Goal: Task Accomplishment & Management: Manage account settings

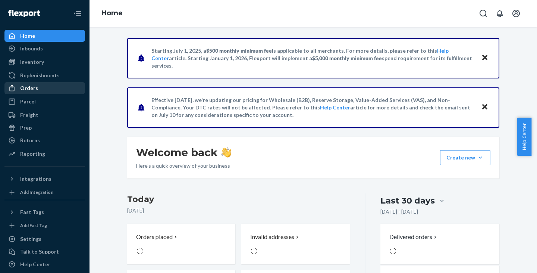
click at [32, 84] on div "Orders" at bounding box center [29, 87] width 18 height 7
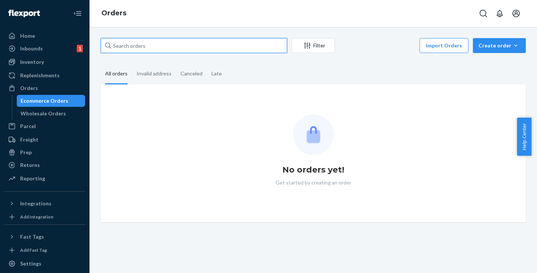
click at [128, 50] on input "text" at bounding box center [194, 45] width 187 height 15
paste input "FC: ONTARIO, CA"
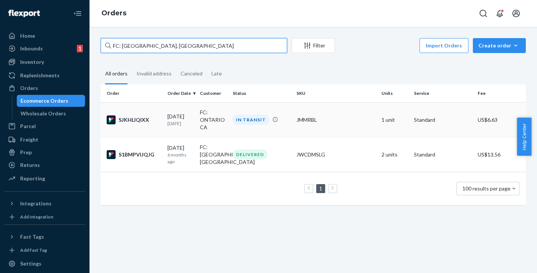
type input "FC: ONTARIO, CA"
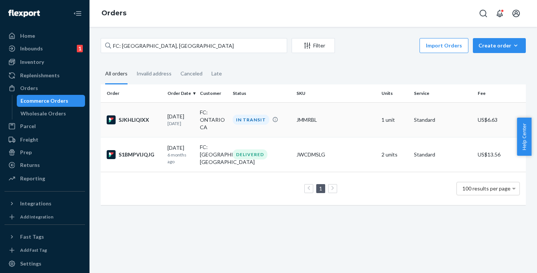
click at [206, 119] on td "FC: ONTARIO CA" at bounding box center [213, 119] width 32 height 35
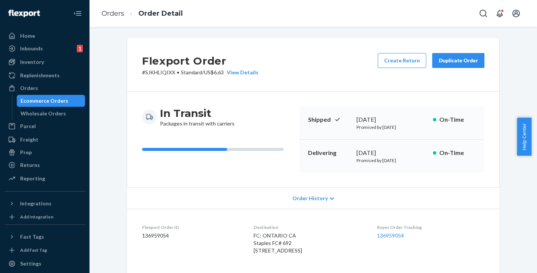
click at [34, 98] on div "Ecommerce Orders" at bounding box center [45, 100] width 48 height 7
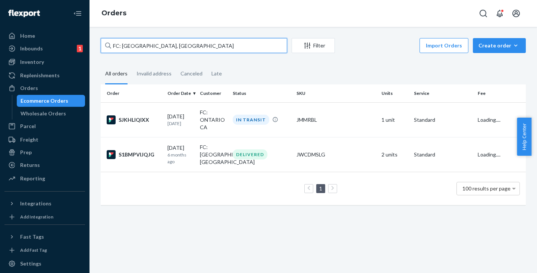
click at [159, 46] on input "FC: ONTARIO, CA" at bounding box center [194, 45] width 187 height 15
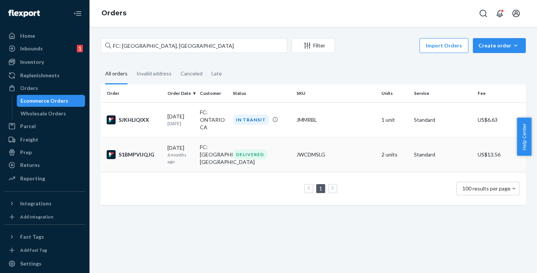
click at [181, 155] on p "6 months ago" at bounding box center [181, 158] width 27 height 13
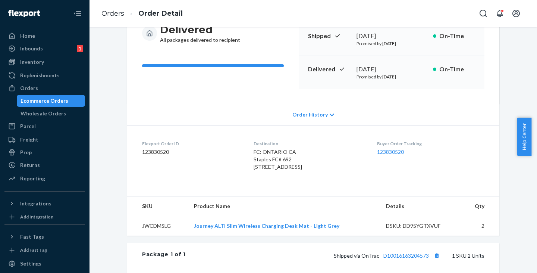
scroll to position [112, 0]
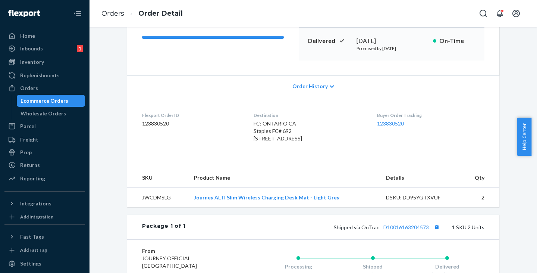
click at [531, 161] on body "Home Inbounds 1 Shipping Plans Problems 1 Inventory Products Replenishments Ord…" at bounding box center [268, 136] width 537 height 273
click at [462, 145] on div "Buyer Order Tracking 123830520" at bounding box center [430, 128] width 107 height 33
click at [431, 160] on dl "Flexport Order ID 123830520 Destination FC: ONTARIO CA Staples FC# 692 1500 S D…" at bounding box center [313, 128] width 372 height 63
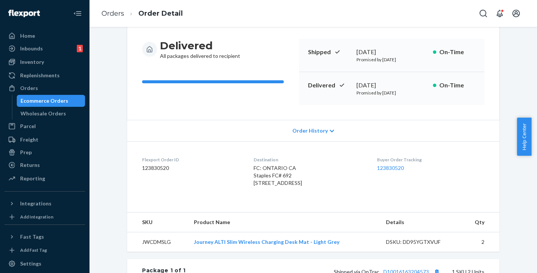
scroll to position [0, 0]
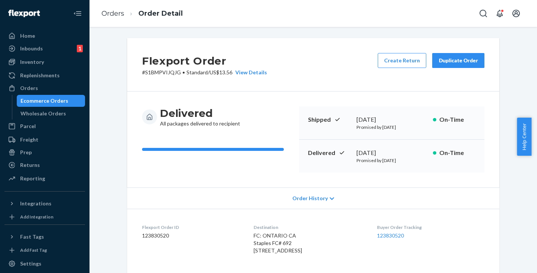
drag, startPoint x: 57, startPoint y: 101, endPoint x: 92, endPoint y: 87, distance: 37.3
click at [57, 101] on div "Ecommerce Orders" at bounding box center [45, 100] width 48 height 7
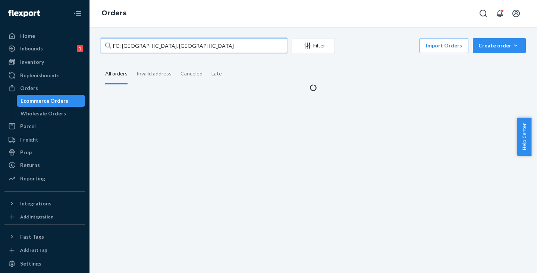
drag, startPoint x: 171, startPoint y: 47, endPoint x: 114, endPoint y: 40, distance: 57.3
click at [114, 40] on input "FC: ONTARIO, CA" at bounding box center [194, 45] width 187 height 15
paste input "FC: ONTARIO, CA"
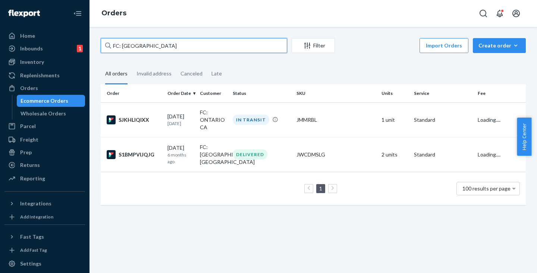
drag, startPoint x: 122, startPoint y: 44, endPoint x: 165, endPoint y: 58, distance: 45.7
click at [122, 44] on input "FC: ONTARIO" at bounding box center [194, 45] width 187 height 15
drag, startPoint x: 152, startPoint y: 44, endPoint x: 83, endPoint y: 40, distance: 69.2
click at [83, 40] on div "Home Inbounds 1 Shipping Plans Problems 1 Inventory Products Replenishments Ord…" at bounding box center [268, 136] width 537 height 273
paste input "SYVW4PQIJX"
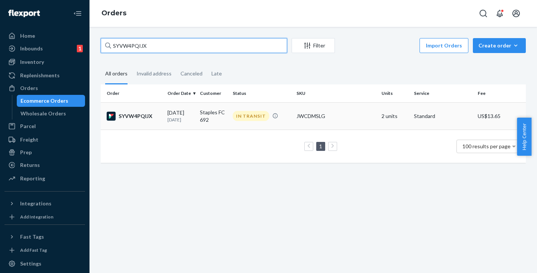
type input "SYVW4PQIJX"
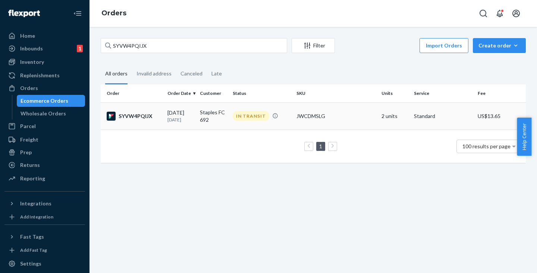
click at [191, 120] on p "8 months ago" at bounding box center [181, 119] width 27 height 6
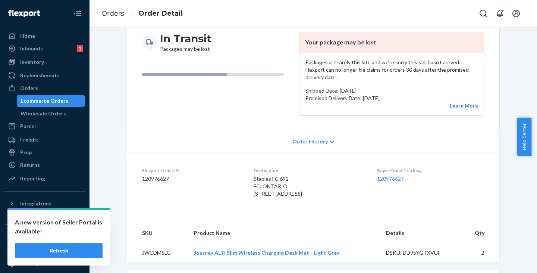
scroll to position [37, 0]
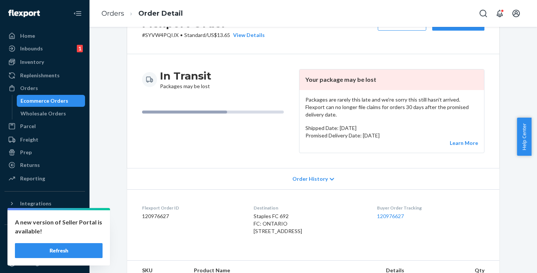
click at [60, 252] on button "Refresh" at bounding box center [59, 250] width 88 height 15
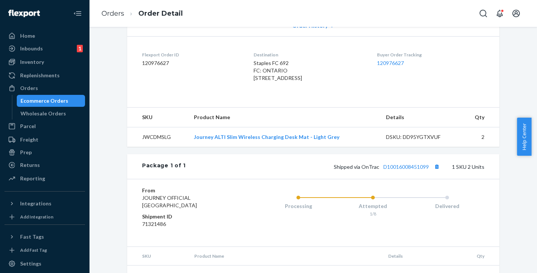
scroll to position [181, 0]
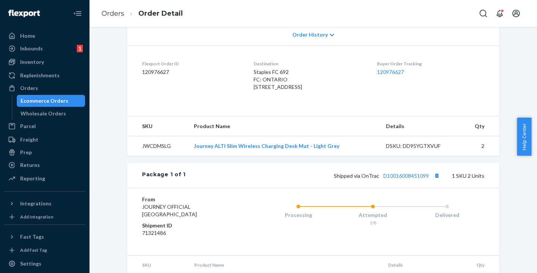
drag, startPoint x: 395, startPoint y: 183, endPoint x: 402, endPoint y: 230, distance: 47.5
click at [402, 226] on div "1/8" at bounding box center [373, 222] width 75 height 6
drag, startPoint x: 61, startPoint y: 99, endPoint x: 82, endPoint y: 97, distance: 21.7
click at [60, 98] on div "Ecommerce Orders" at bounding box center [45, 100] width 48 height 7
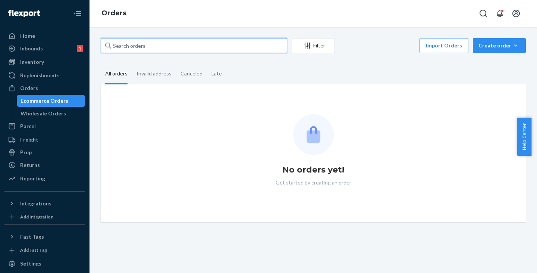
click at [158, 50] on input "text" at bounding box center [194, 45] width 187 height 15
paste input "[PERSON_NAME]"
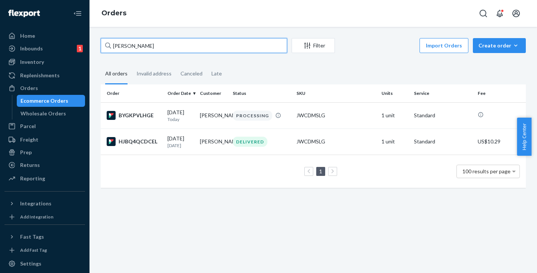
type input "[PERSON_NAME]"
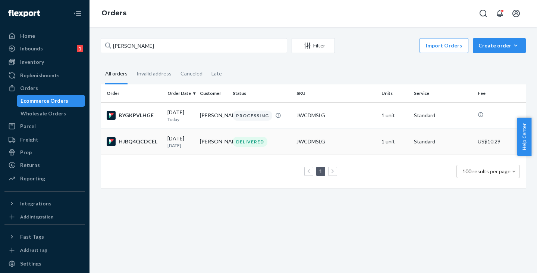
click at [178, 149] on div "[DATE] [DATE]" at bounding box center [181, 142] width 27 height 14
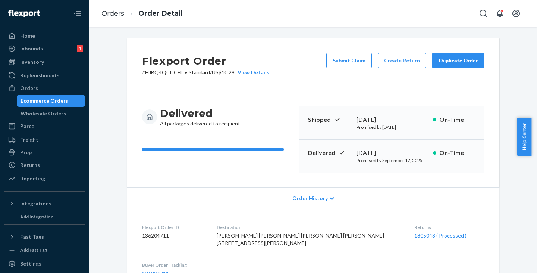
click at [158, 71] on p "# HJBQ4QCDCEL • Standard / US$10.29 View Details" at bounding box center [205, 72] width 127 height 7
copy p "HJBQ4QCDCEL"
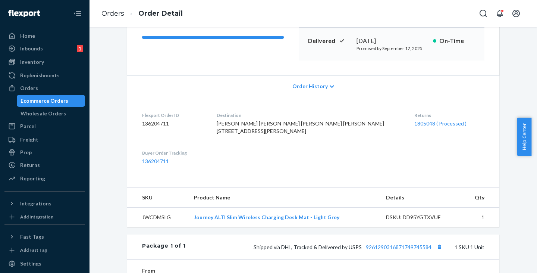
scroll to position [257, 0]
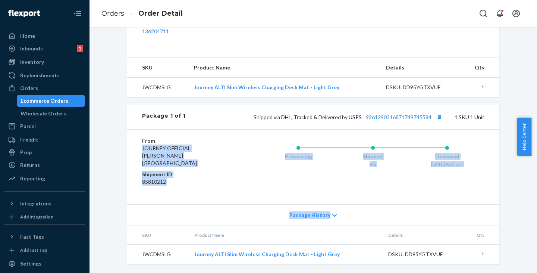
click at [205, 272] on html "Home Inbounds 1 Shipping Plans Problems 1 Inventory Products Replenishments Ord…" at bounding box center [268, 136] width 537 height 273
click at [290, 184] on div "Processing Shipped 9/6 Delivered [DATE] 9pm CDT" at bounding box center [357, 167] width 253 height 60
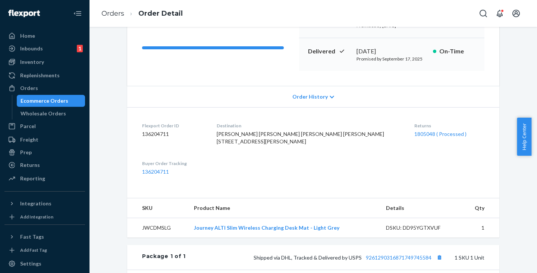
scroll to position [33, 0]
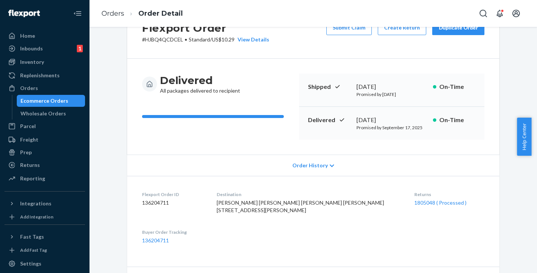
click at [330, 163] on icon at bounding box center [332, 165] width 4 height 5
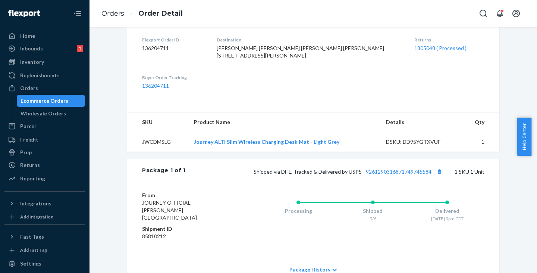
scroll to position [485, 0]
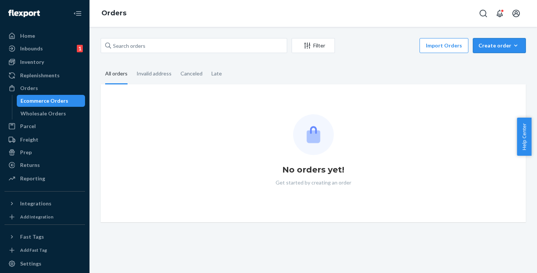
click at [495, 44] on div "Create order" at bounding box center [500, 45] width 42 height 7
click at [488, 62] on span "Ecommerce order" at bounding box center [504, 63] width 46 height 5
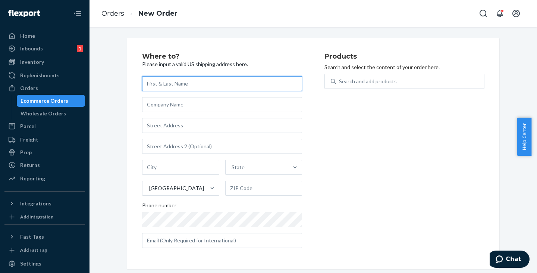
paste input "LIZ WHITLEY"
type input "LIZ WHITLEY"
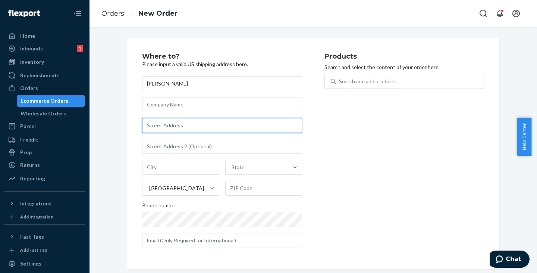
click at [149, 122] on input "text" at bounding box center [222, 125] width 160 height 15
paste input "8134 PARK PLACE BLVD, HOUSTON, TX 770173033"
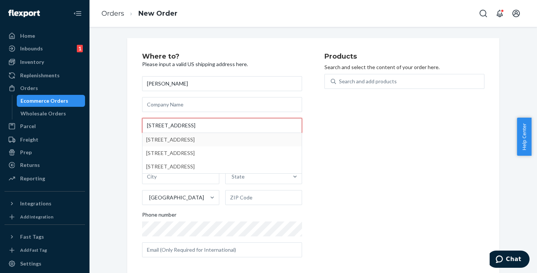
type input "8134 PARK PLACE BLVD, HOUSTON, TX 770173033"
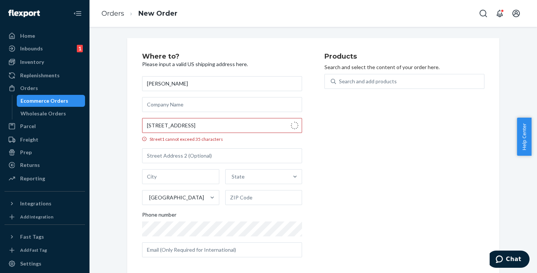
type input "Houston"
type input "77017"
type input "8134 Park Pl Blvd"
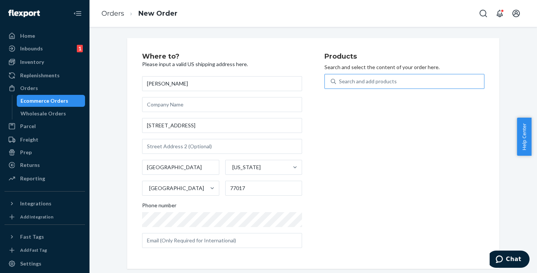
click at [376, 77] on div "Search and add products" at bounding box center [410, 81] width 148 height 13
click at [340, 78] on input "Search and add products" at bounding box center [339, 81] width 1 height 7
paste input "JWCDMSLG"
type input "JWCDMSLG"
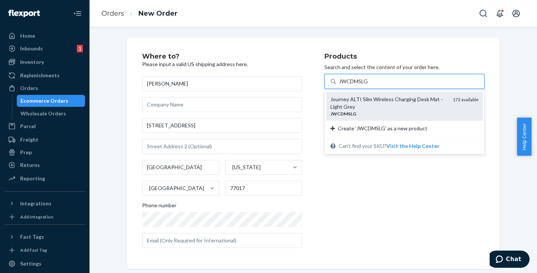
click at [348, 106] on div "Journey ALTI Slim Wireless Charging Desk Mat - Light Grey" at bounding box center [389, 103] width 116 height 15
click at [348, 85] on input "JWCDMSLG" at bounding box center [354, 81] width 30 height 7
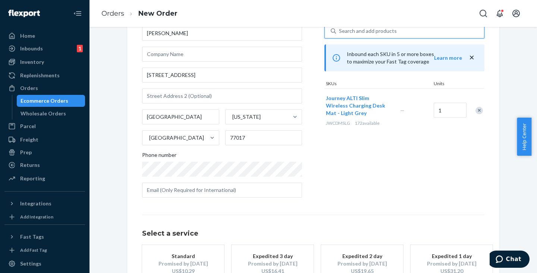
scroll to position [104, 0]
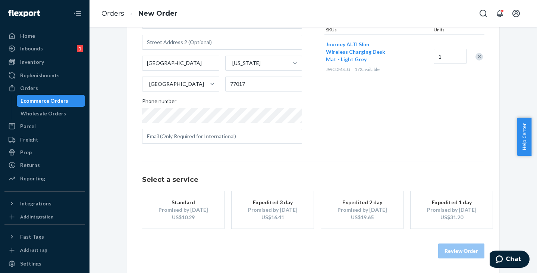
click at [196, 211] on div "Promised by Oct 3, 2025" at bounding box center [183, 209] width 60 height 7
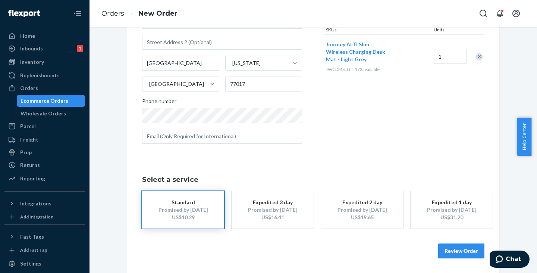
click at [449, 246] on button "Review Order" at bounding box center [462, 250] width 46 height 15
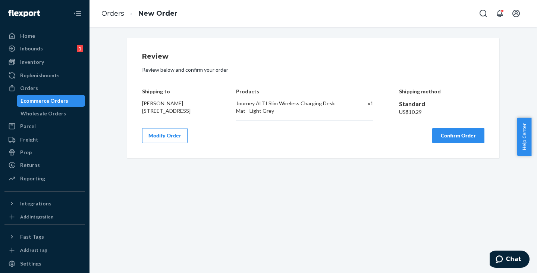
click at [458, 135] on button "Confirm Order" at bounding box center [459, 135] width 52 height 15
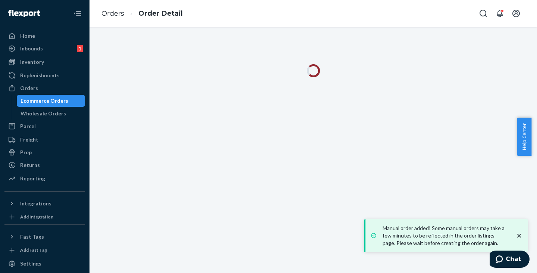
click at [59, 101] on div "Ecommerce Orders" at bounding box center [45, 100] width 48 height 7
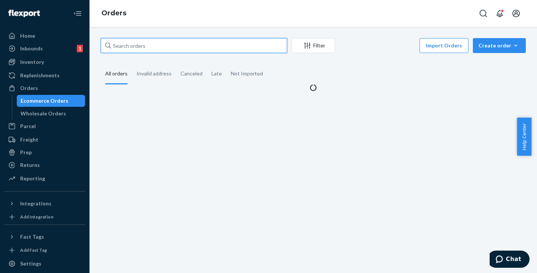
click at [144, 49] on input "text" at bounding box center [194, 45] width 187 height 15
paste input "YOSLY DUME"
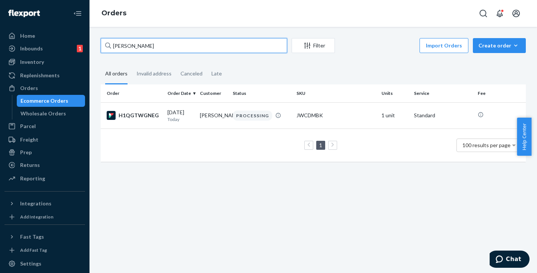
drag, startPoint x: 169, startPoint y: 45, endPoint x: 72, endPoint y: 42, distance: 97.1
click at [72, 42] on div "Home Inbounds 1 Shipping Plans Problems 1 Inventory Products Replenishments Ord…" at bounding box center [268, 136] width 537 height 273
paste input "LIZ WHITLEY"
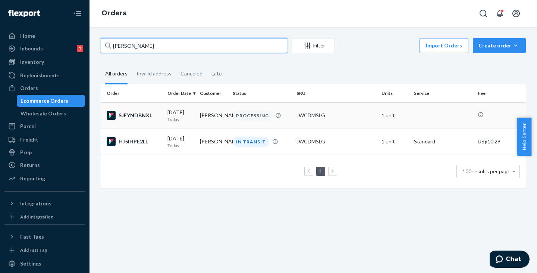
type input "LIZ WHITLEY"
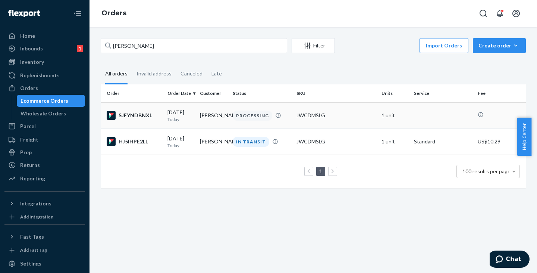
click at [219, 117] on td "LIZ WHITLEY" at bounding box center [213, 115] width 32 height 26
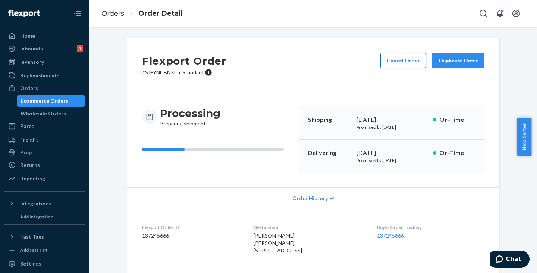
click at [400, 63] on button "Cancel Order" at bounding box center [404, 60] width 46 height 15
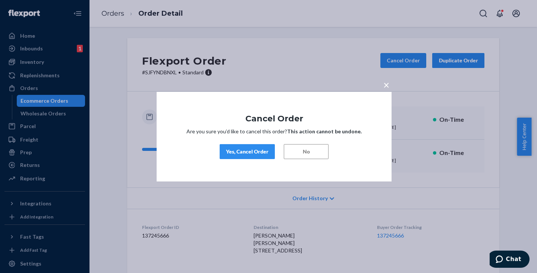
click at [248, 151] on div "Yes, Cancel Order" at bounding box center [247, 151] width 43 height 7
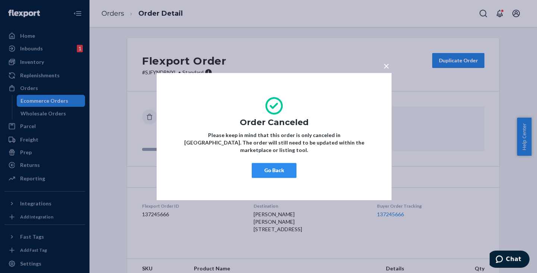
click at [272, 163] on button "Go Back" at bounding box center [274, 170] width 45 height 15
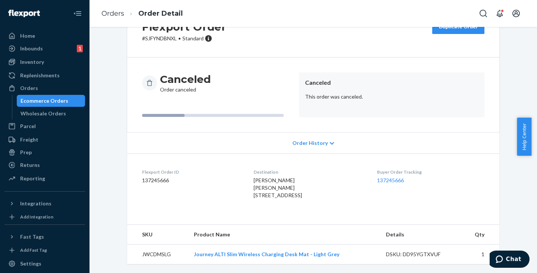
scroll to position [49, 0]
click at [259, 57] on div "Canceled Order canceled Canceled This order was canceled." at bounding box center [313, 94] width 372 height 75
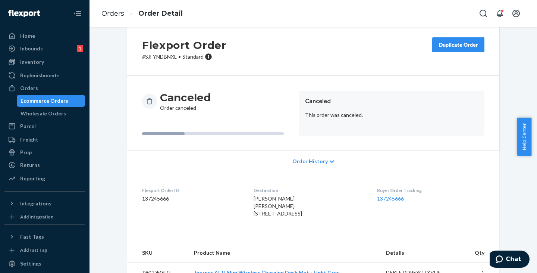
scroll to position [0, 0]
